Goal: Information Seeking & Learning: Learn about a topic

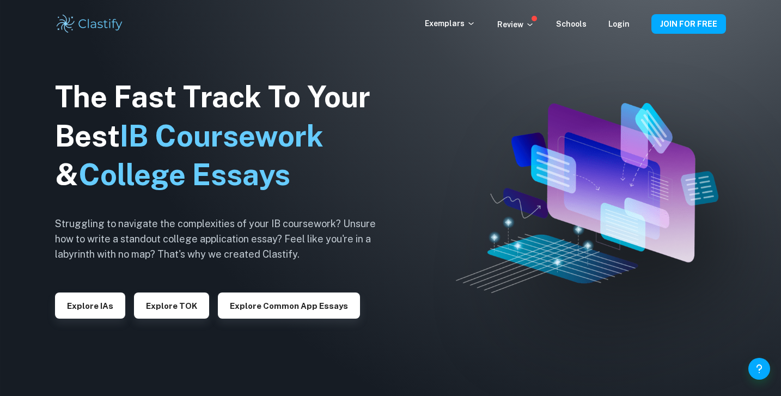
click at [83, 322] on div "The Fast Track To Your Best IB Coursework & College Essays Struggling to naviga…" at bounding box center [224, 198] width 338 height 373
click at [86, 299] on button "Explore IAs" at bounding box center [90, 306] width 70 height 26
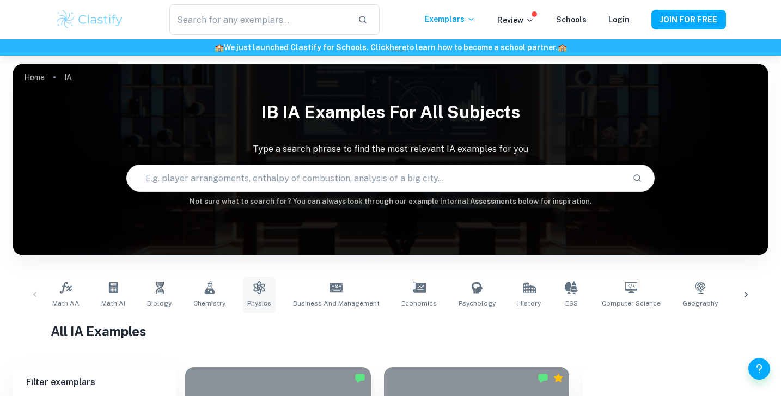
click at [243, 278] on link "Physics" at bounding box center [259, 295] width 33 height 36
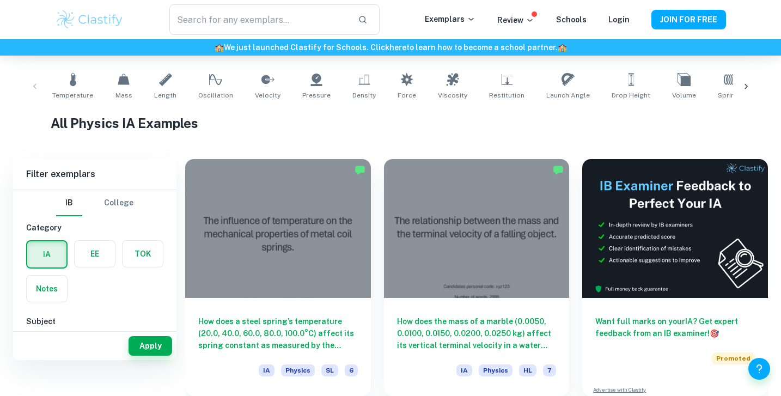
scroll to position [97, 0]
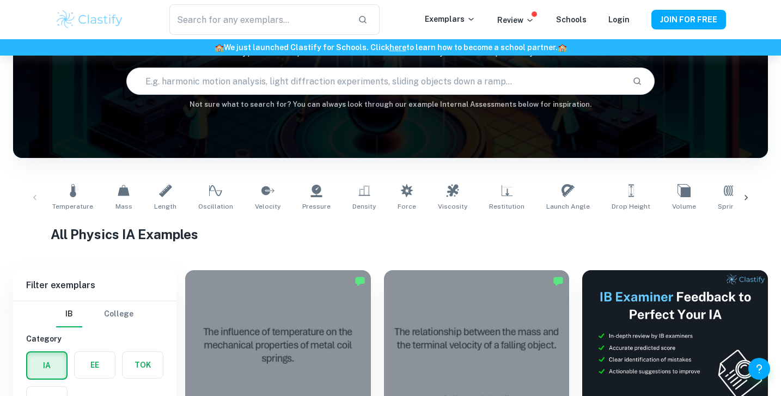
click at [740, 193] on div at bounding box center [746, 198] width 26 height 36
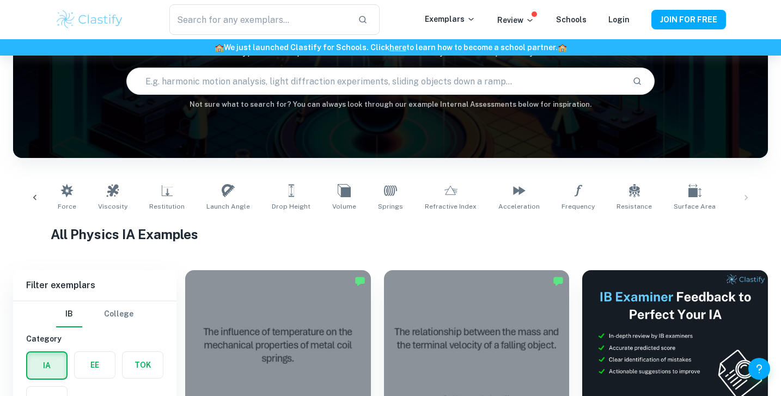
click at [742, 196] on icon at bounding box center [748, 190] width 13 height 13
type input "Energy"
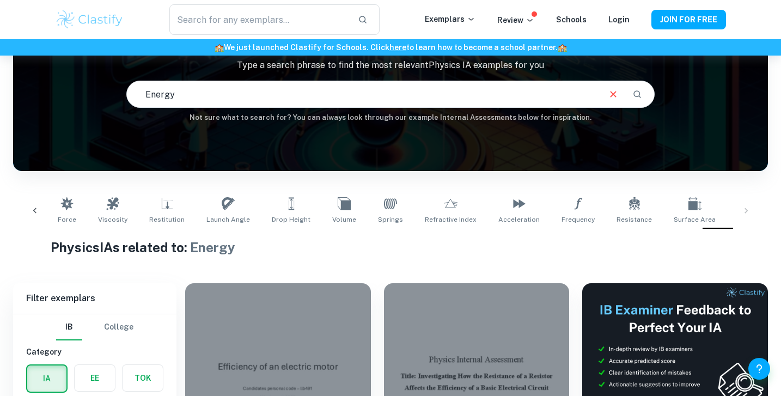
scroll to position [80, 0]
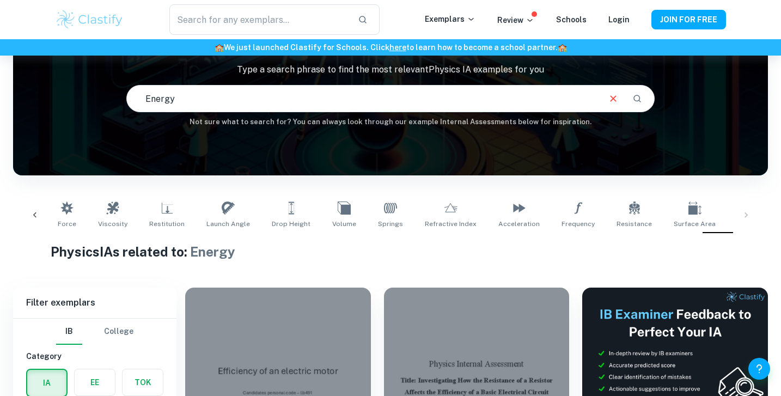
click at [748, 211] on div "Temperature Mass Length Oscillation Velocity Pressure Density Force Viscosity R…" at bounding box center [391, 215] width 738 height 36
click at [747, 217] on div "Temperature Mass Length Oscillation Velocity Pressure Density Force Viscosity R…" at bounding box center [391, 215] width 738 height 36
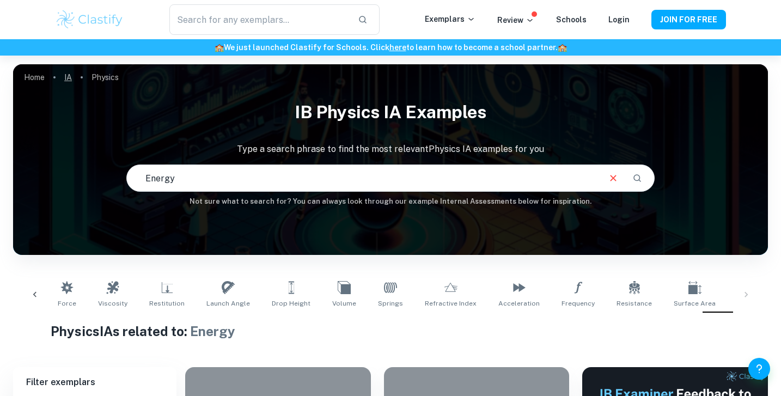
click at [69, 79] on link "IA" at bounding box center [68, 77] width 8 height 15
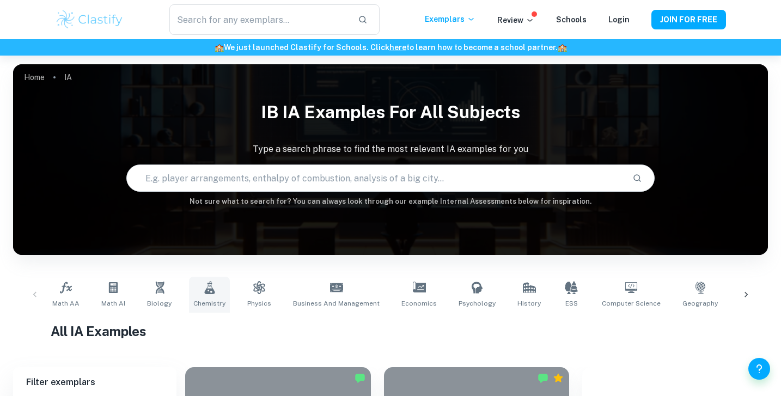
click at [204, 294] on icon at bounding box center [209, 287] width 10 height 13
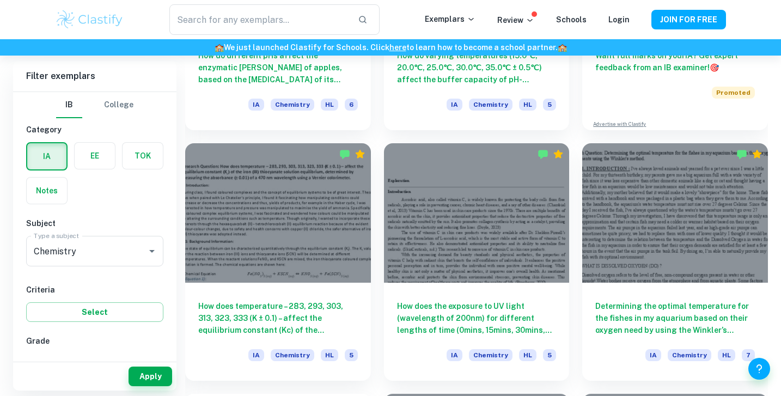
scroll to position [4477, 0]
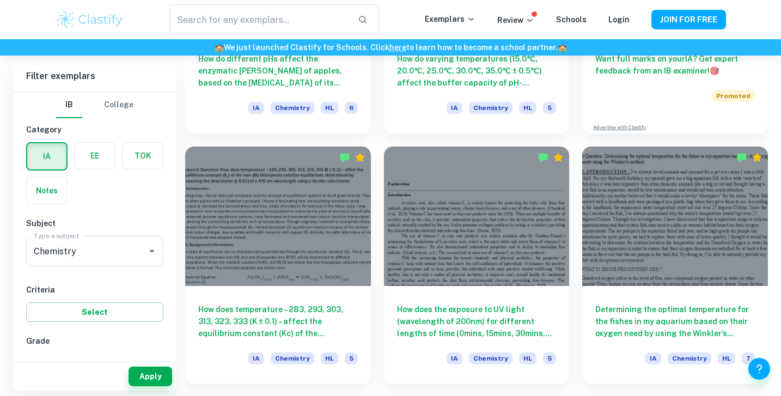
click at [565, 141] on div "How does the exposure to UV light (wavelength of 200nm) for different lengths o…" at bounding box center [470, 258] width 199 height 250
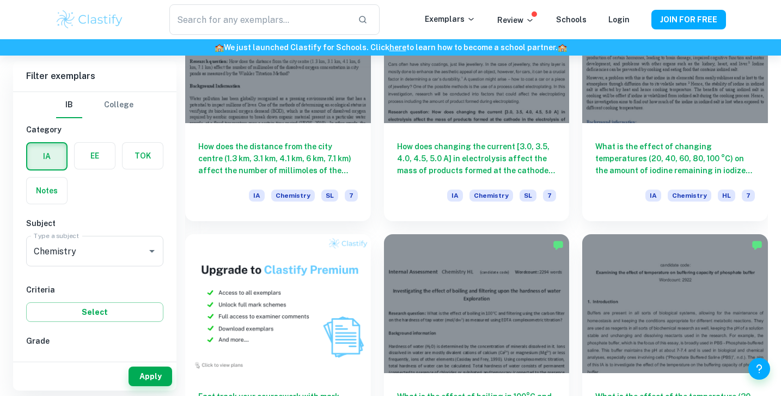
scroll to position [0, 0]
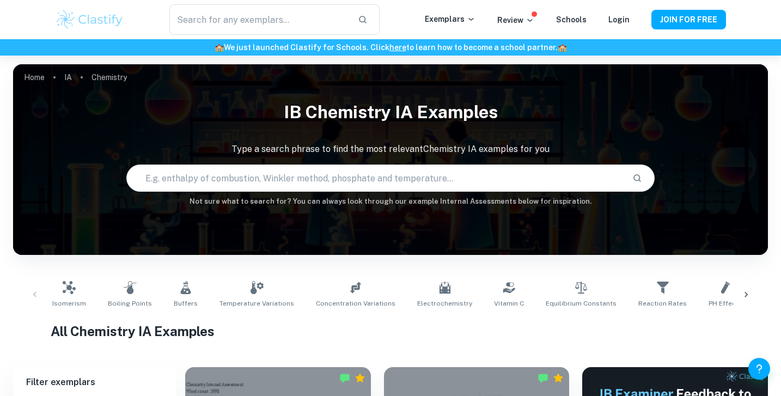
click at [740, 303] on div at bounding box center [746, 295] width 26 height 36
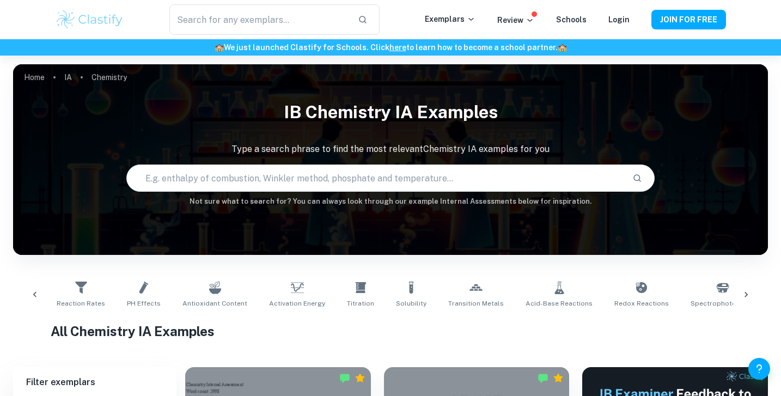
scroll to position [0, 624]
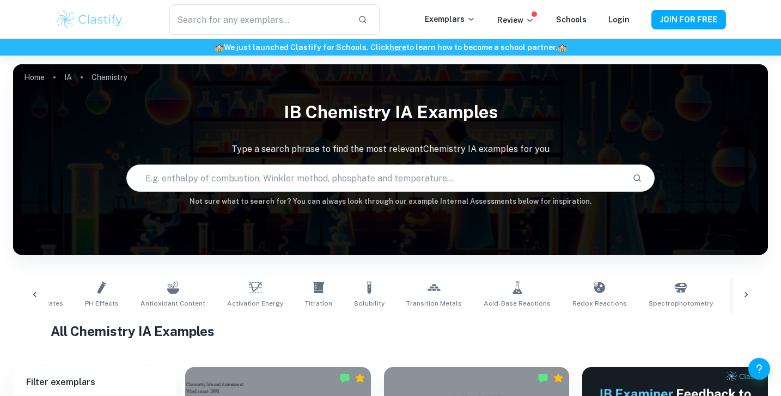
click at [735, 299] on span "Organic Chemistry" at bounding box center [764, 304] width 59 height 10
type input "Organic Chemistry"
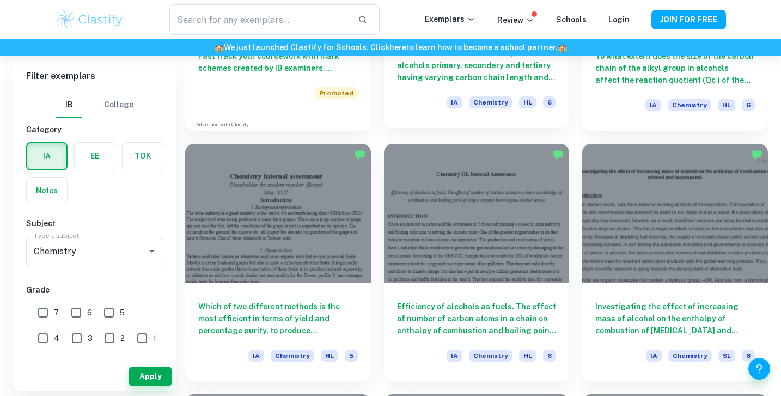
scroll to position [973, 0]
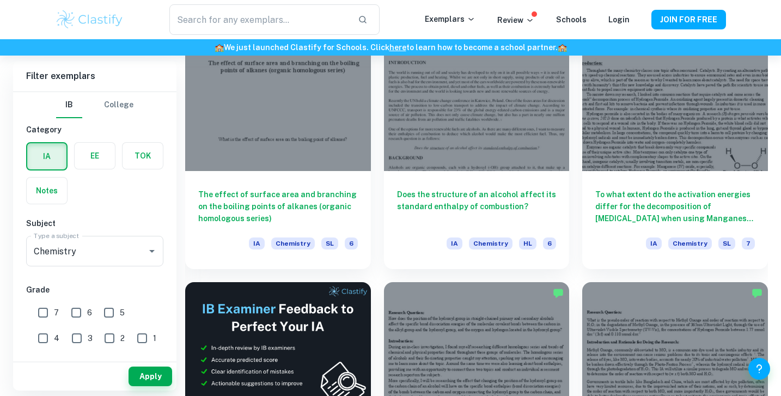
click at [576, 143] on div "To what extent do the activation energies differ for the decomposition of [MEDI…" at bounding box center [668, 144] width 199 height 250
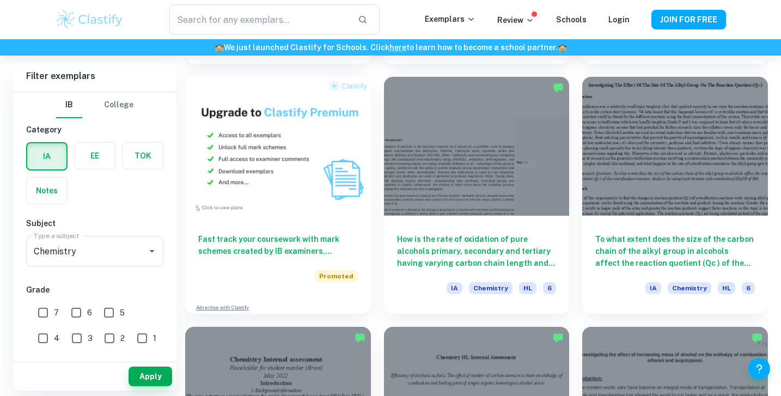
scroll to position [0, 0]
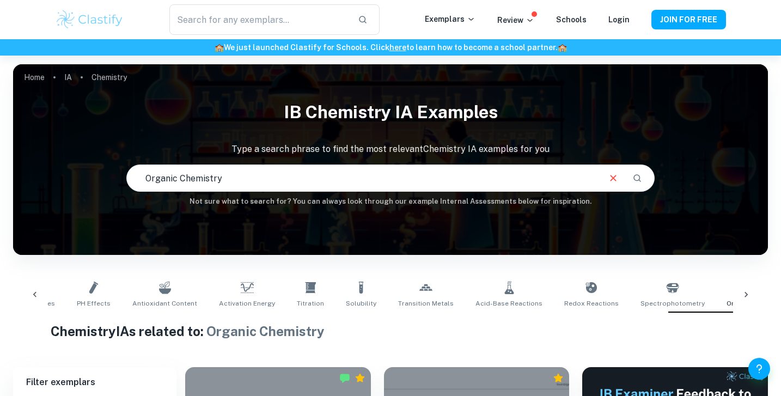
click at [24, 294] on div at bounding box center [35, 295] width 26 height 36
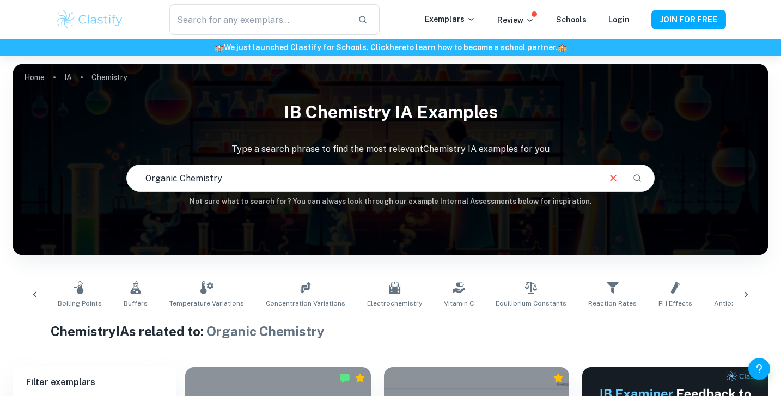
scroll to position [0, 8]
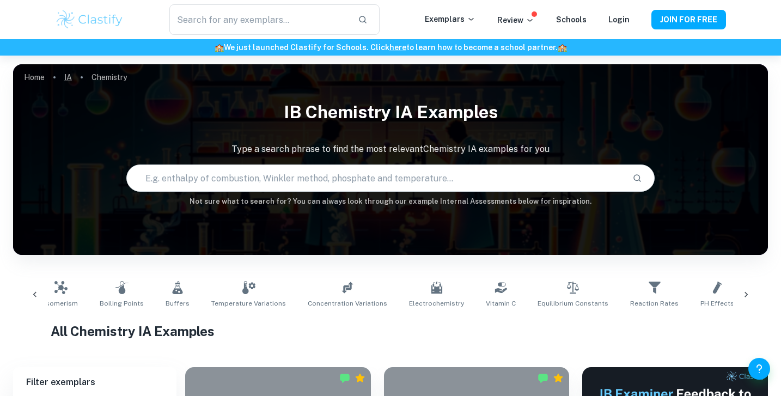
click at [65, 75] on link "IA" at bounding box center [68, 77] width 8 height 15
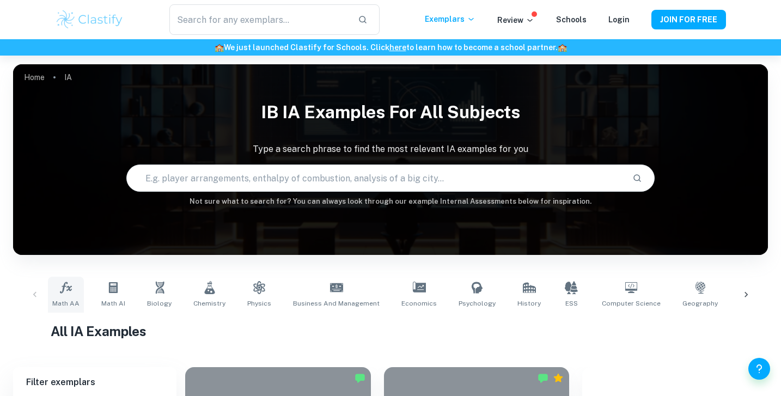
click at [71, 287] on icon at bounding box center [65, 287] width 13 height 13
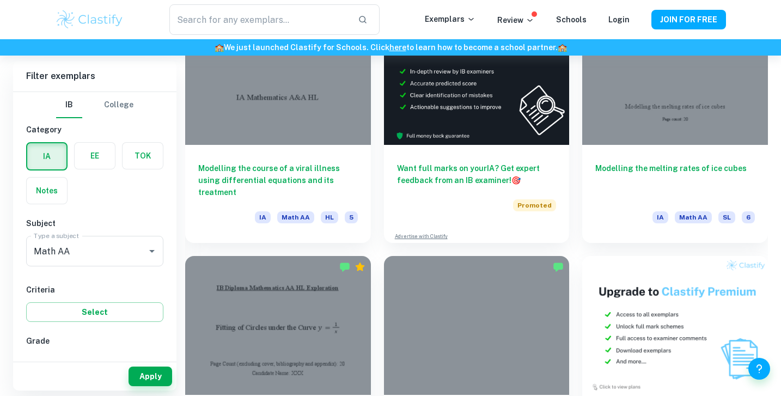
scroll to position [3114, 0]
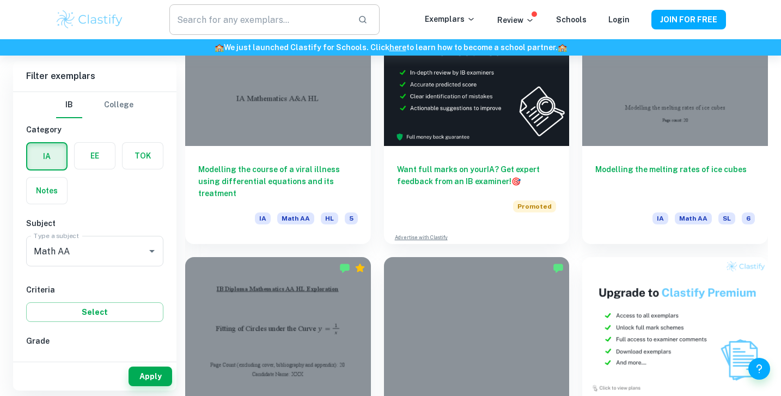
click at [287, 16] on input "text" at bounding box center [259, 19] width 180 height 31
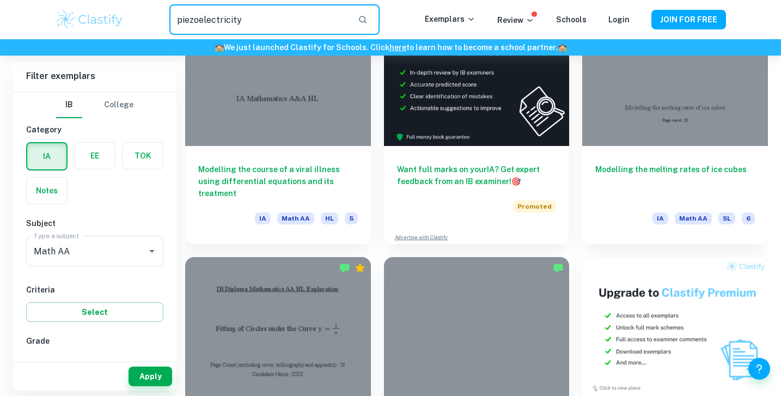
type input "piezoelectricity"
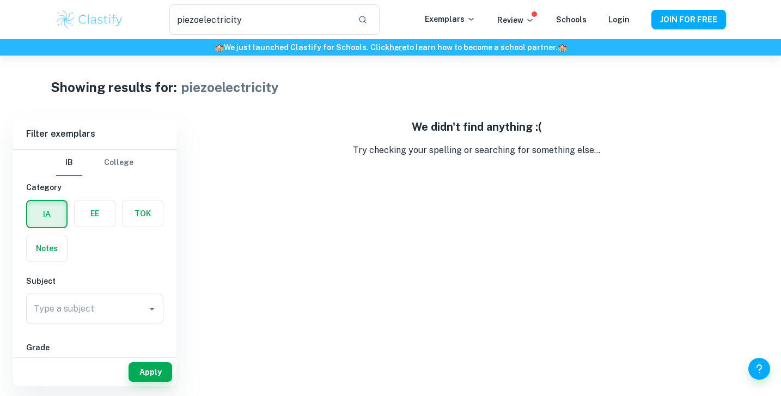
click at [71, 15] on img at bounding box center [89, 20] width 69 height 22
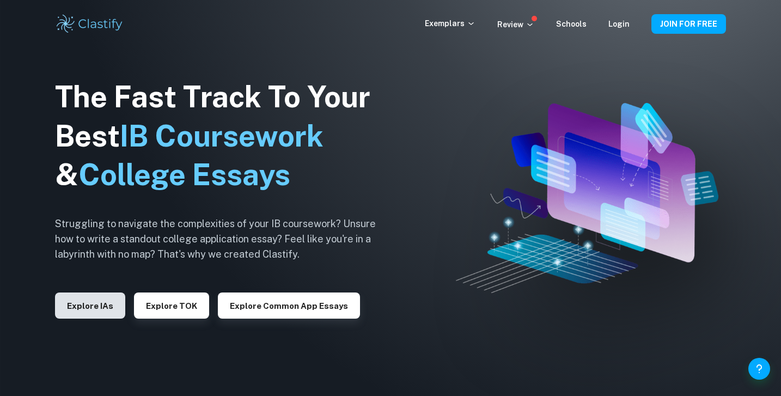
click at [99, 304] on button "Explore IAs" at bounding box center [90, 306] width 70 height 26
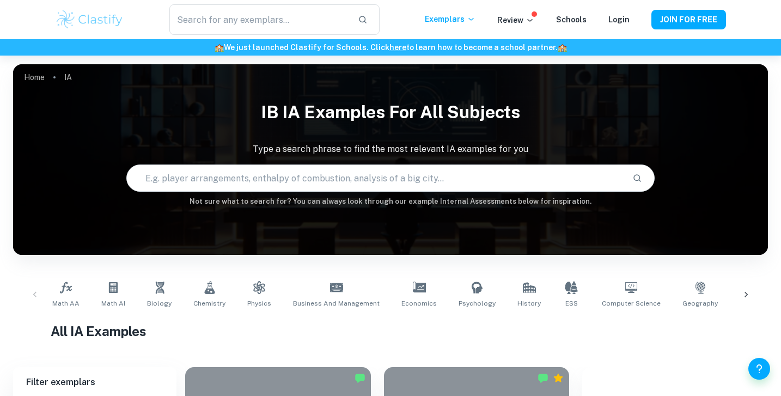
click at [314, 171] on input "text" at bounding box center [375, 178] width 497 height 31
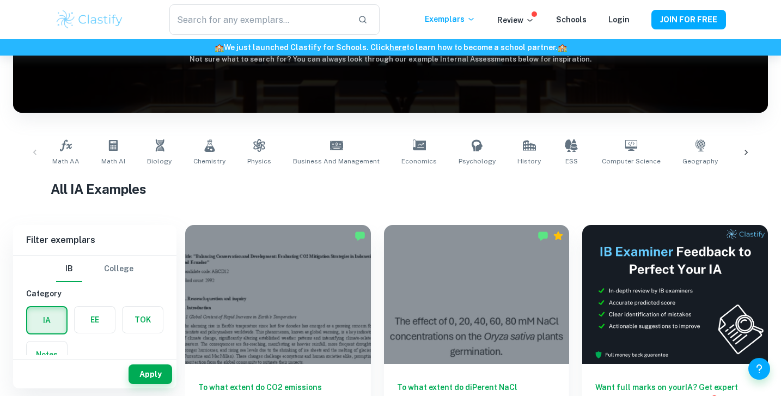
scroll to position [133, 0]
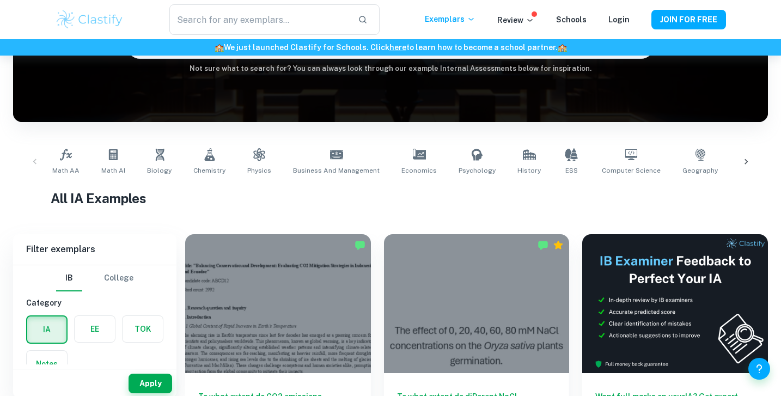
click at [753, 160] on div at bounding box center [746, 162] width 26 height 36
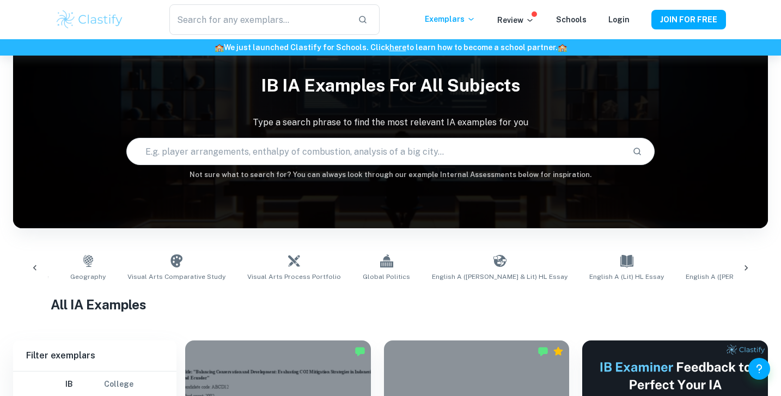
scroll to position [10, 0]
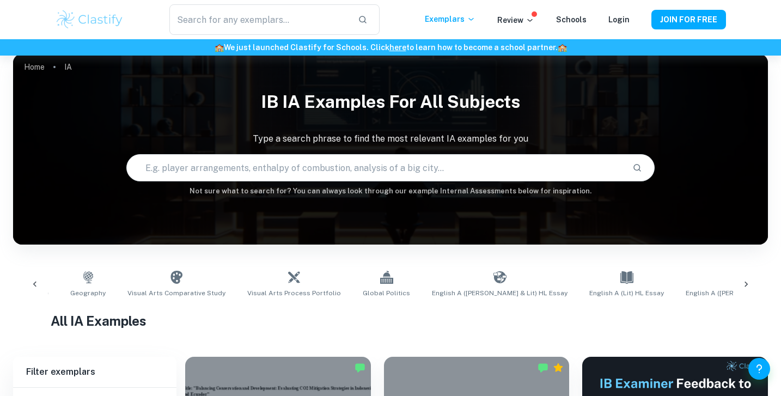
click at [441, 167] on input "text" at bounding box center [375, 168] width 497 height 31
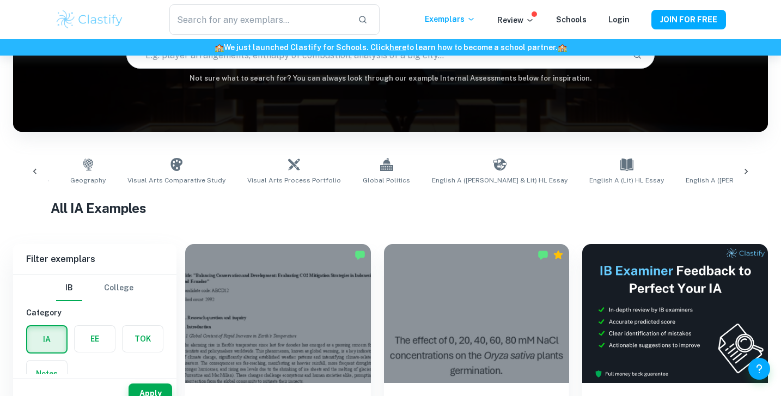
scroll to position [50, 0]
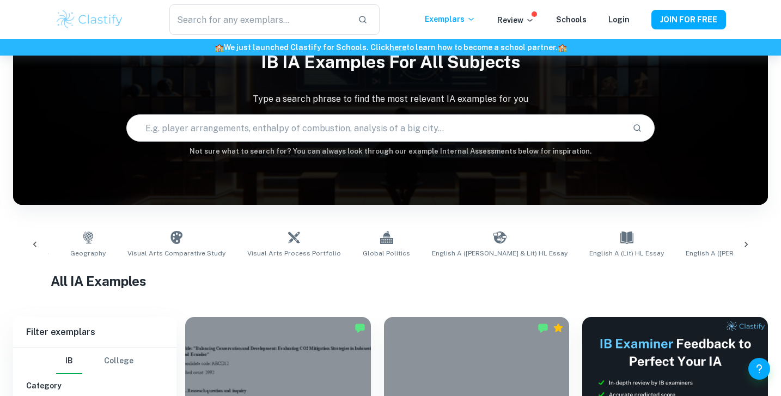
click at [366, 125] on input "text" at bounding box center [375, 128] width 497 height 31
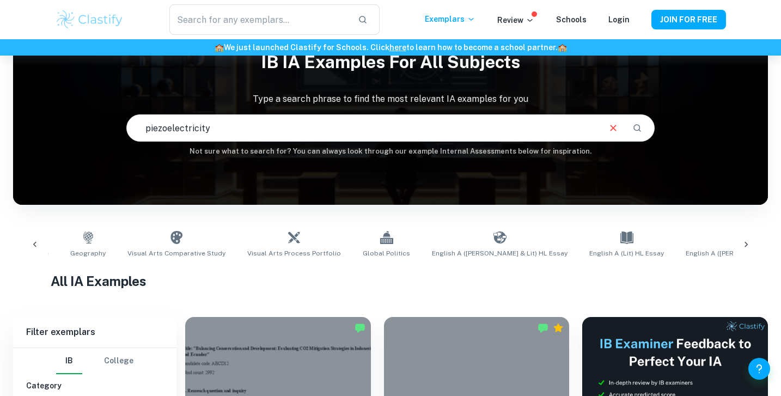
type input "piezoelectricity"
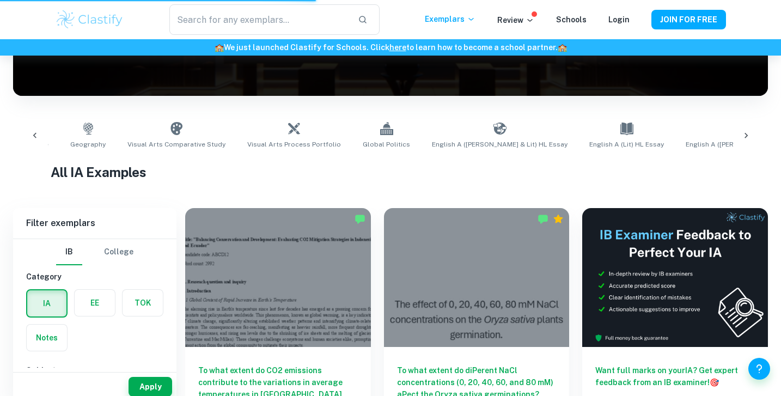
scroll to position [172, 0]
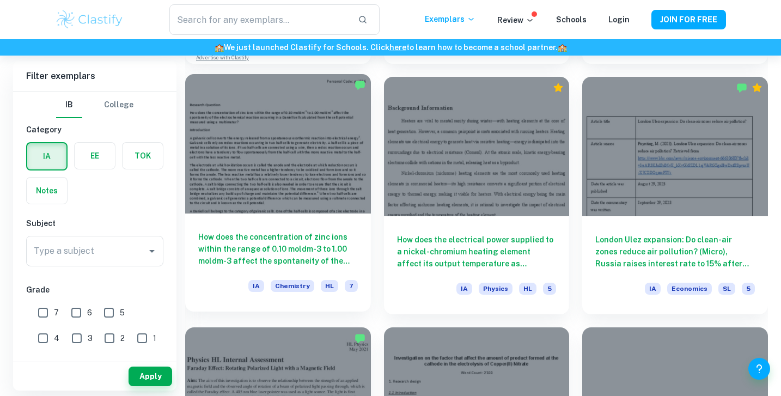
scroll to position [1041, 0]
click at [344, 90] on div at bounding box center [278, 144] width 186 height 139
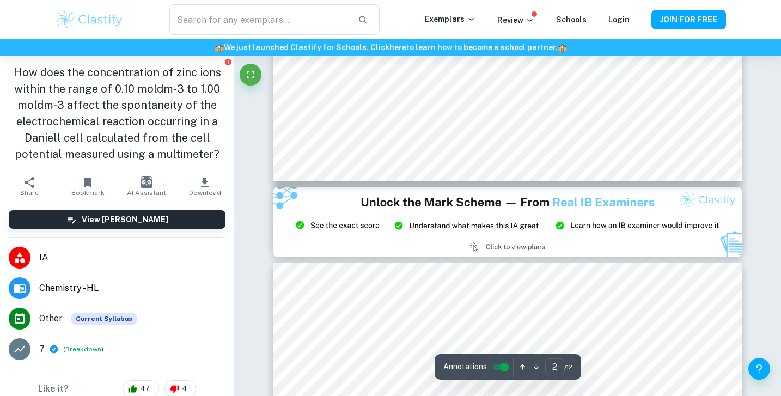
type input "3"
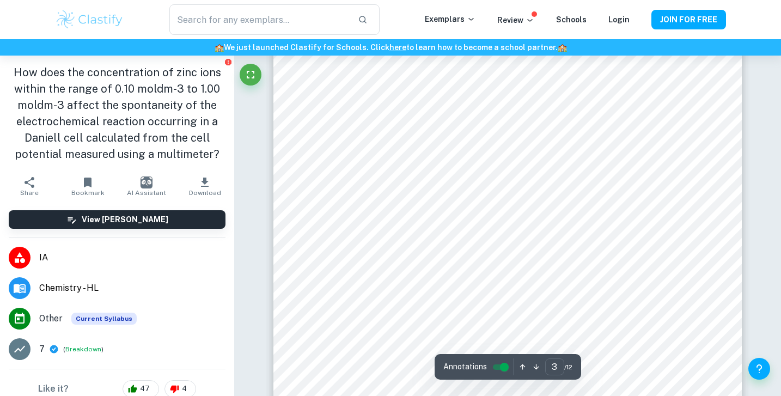
scroll to position [1560, 0]
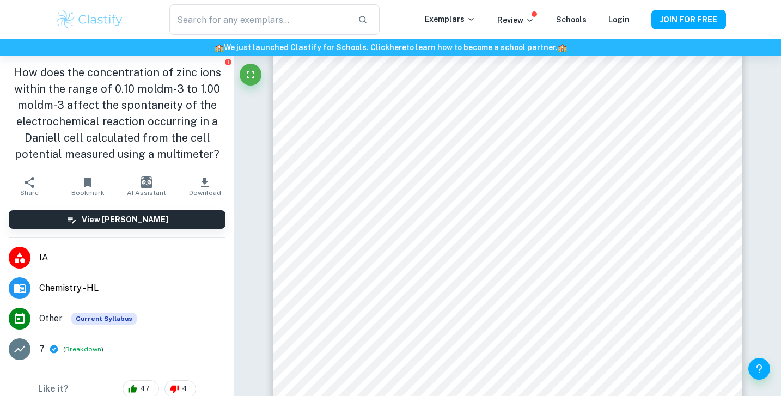
click at [695, 224] on div at bounding box center [508, 282] width 469 height 578
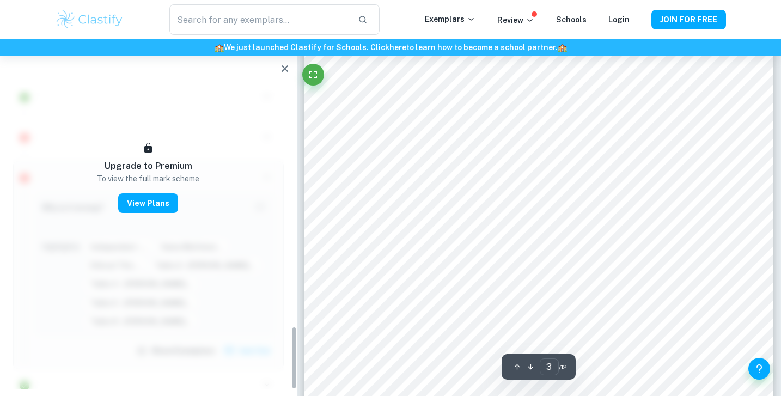
scroll to position [1004, 0]
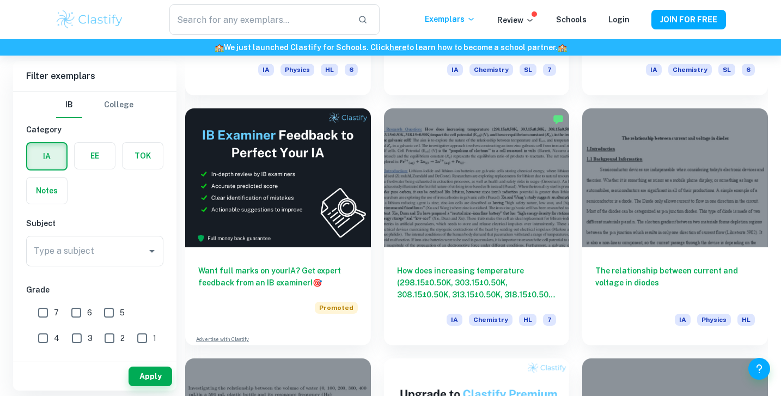
scroll to position [1762, 0]
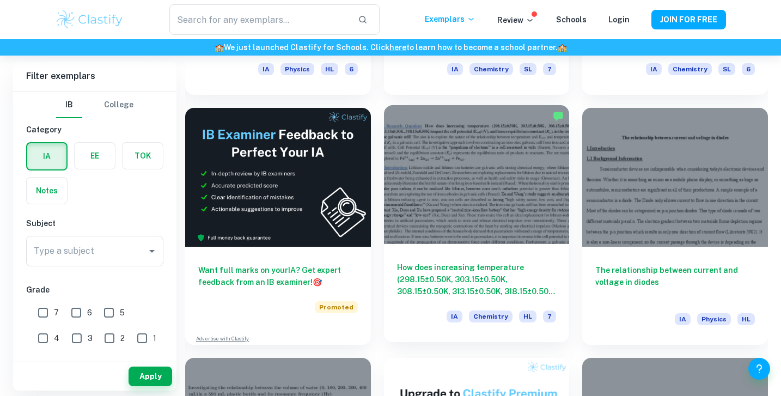
click at [538, 150] on div at bounding box center [477, 174] width 186 height 139
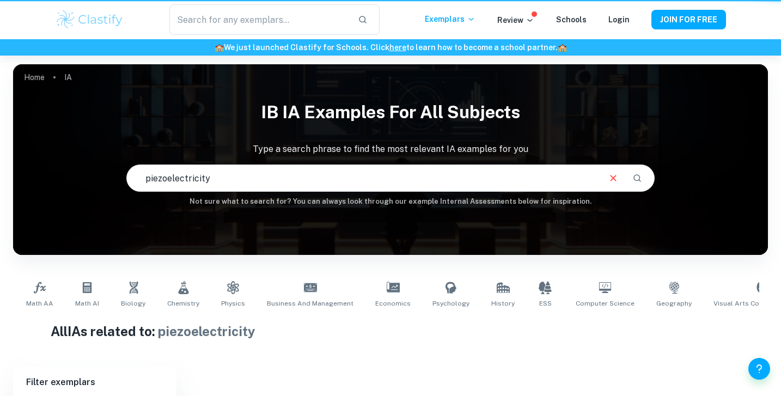
scroll to position [135, 0]
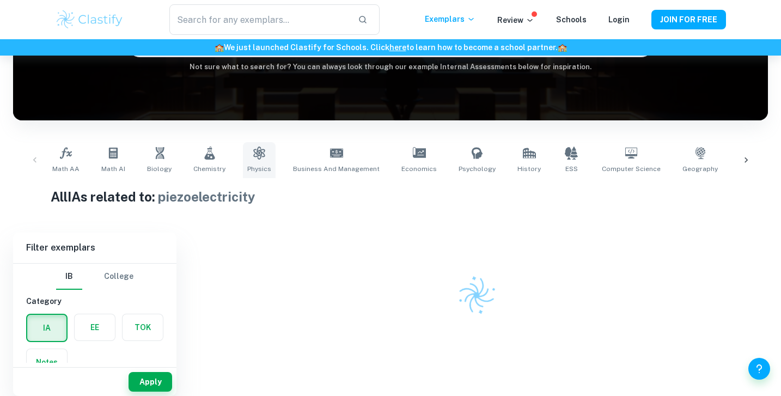
click at [255, 158] on icon at bounding box center [258, 153] width 11 height 13
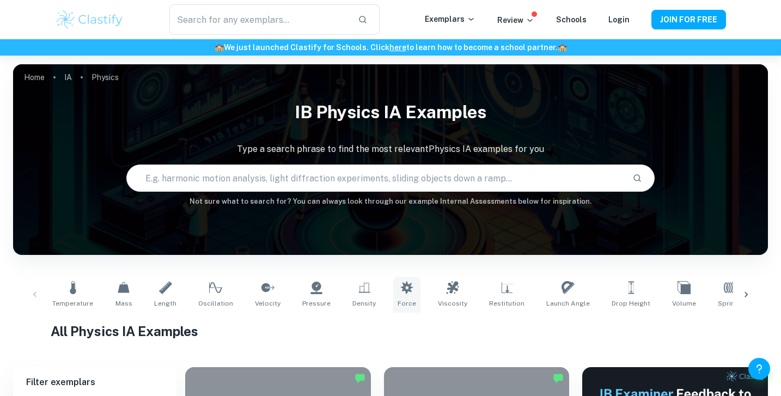
scroll to position [54, 0]
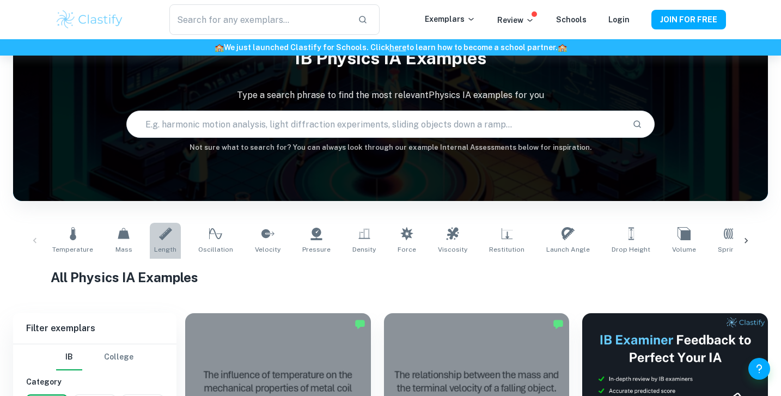
click at [168, 240] on link "Length" at bounding box center [165, 241] width 31 height 36
type input "Length"
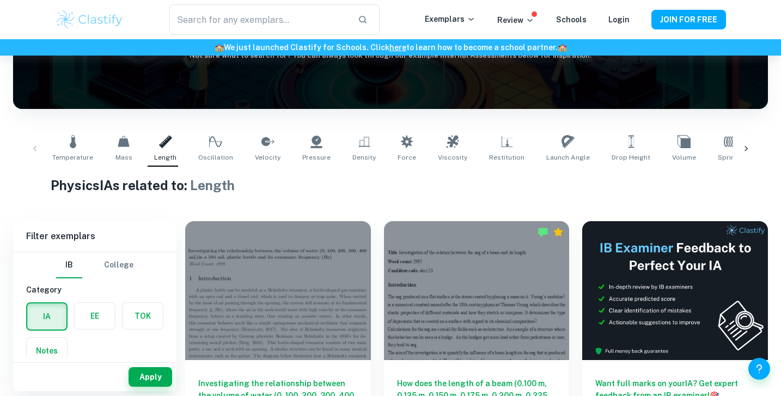
scroll to position [242, 0]
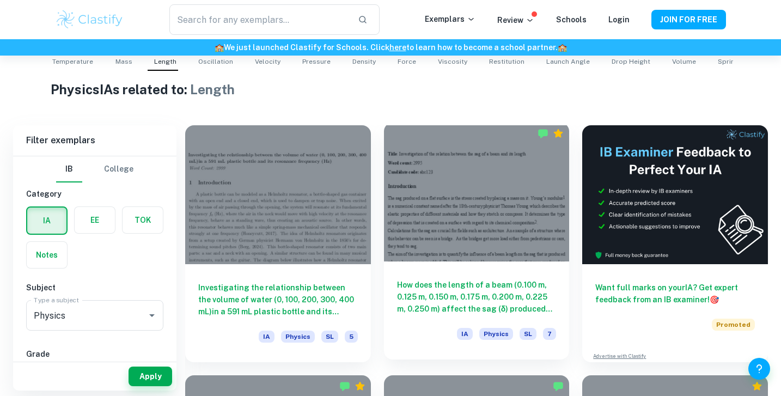
click at [500, 174] on div at bounding box center [477, 192] width 186 height 139
